Goal: Task Accomplishment & Management: Complete application form

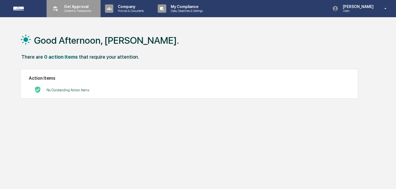
click at [86, 13] on div "Get Approval Content & Transactions" at bounding box center [73, 8] width 48 height 17
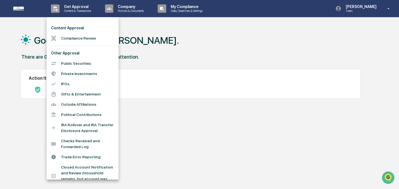
click at [90, 40] on li "Compliance Review" at bounding box center [83, 38] width 72 height 10
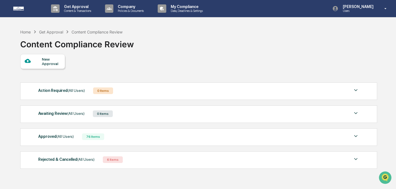
click at [59, 61] on div "New Approval" at bounding box center [51, 61] width 19 height 9
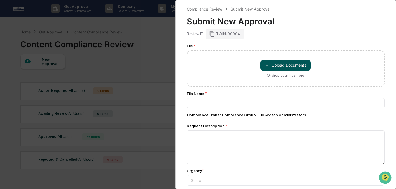
click at [289, 68] on button "＋ Upload Documents" at bounding box center [285, 65] width 50 height 11
type input "**********"
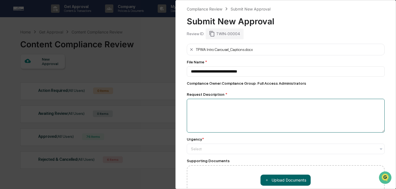
click at [295, 112] on textarea at bounding box center [286, 116] width 198 height 34
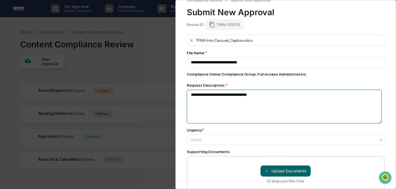
scroll to position [14, 0]
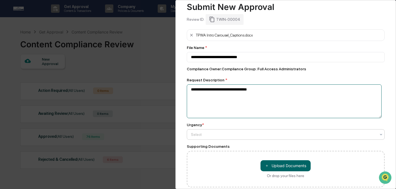
type textarea "**********"
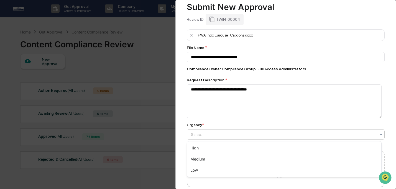
click at [274, 139] on div "Select" at bounding box center [286, 134] width 198 height 11
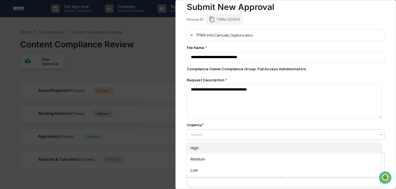
click at [273, 151] on div "High" at bounding box center [284, 148] width 194 height 11
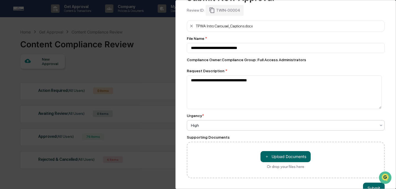
scroll to position [40, 0]
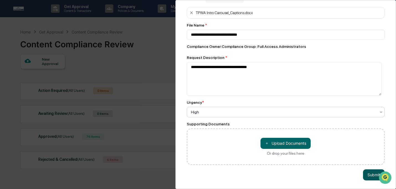
click at [370, 175] on button "Submit" at bounding box center [374, 174] width 22 height 11
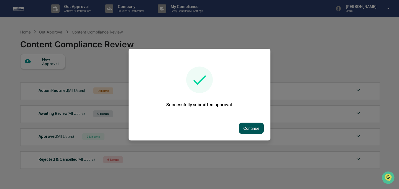
click at [247, 132] on button "Continue" at bounding box center [251, 128] width 25 height 11
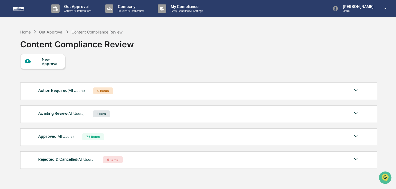
click at [172, 112] on div "Awaiting Review (All Users) 1 Item" at bounding box center [198, 114] width 320 height 8
